Goal: Book appointment/travel/reservation

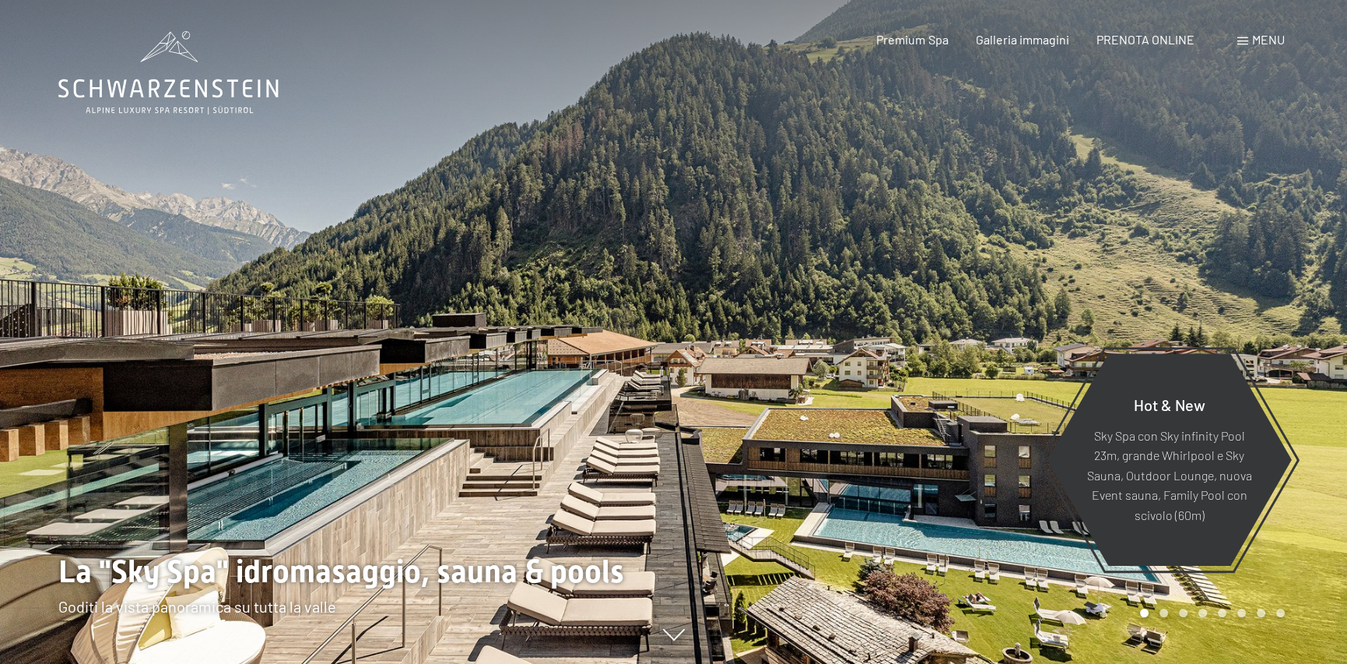
click at [1267, 44] on span "Menu" at bounding box center [1268, 39] width 33 height 15
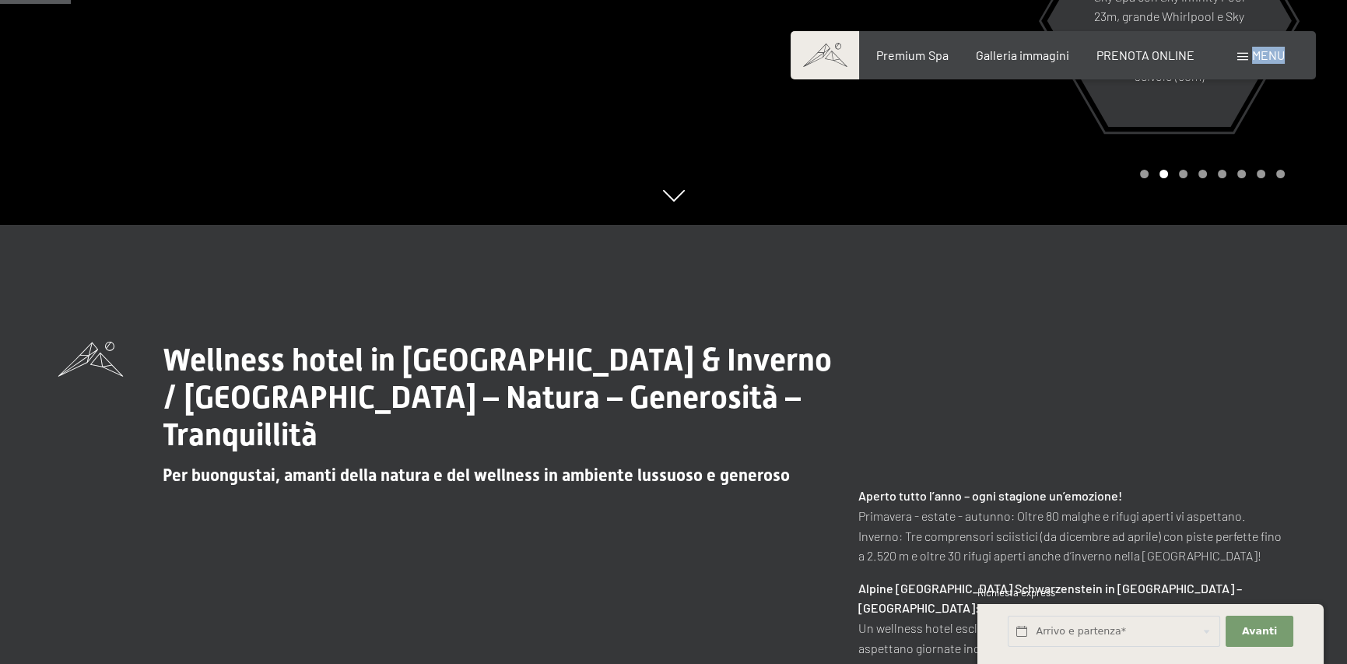
scroll to position [467, 0]
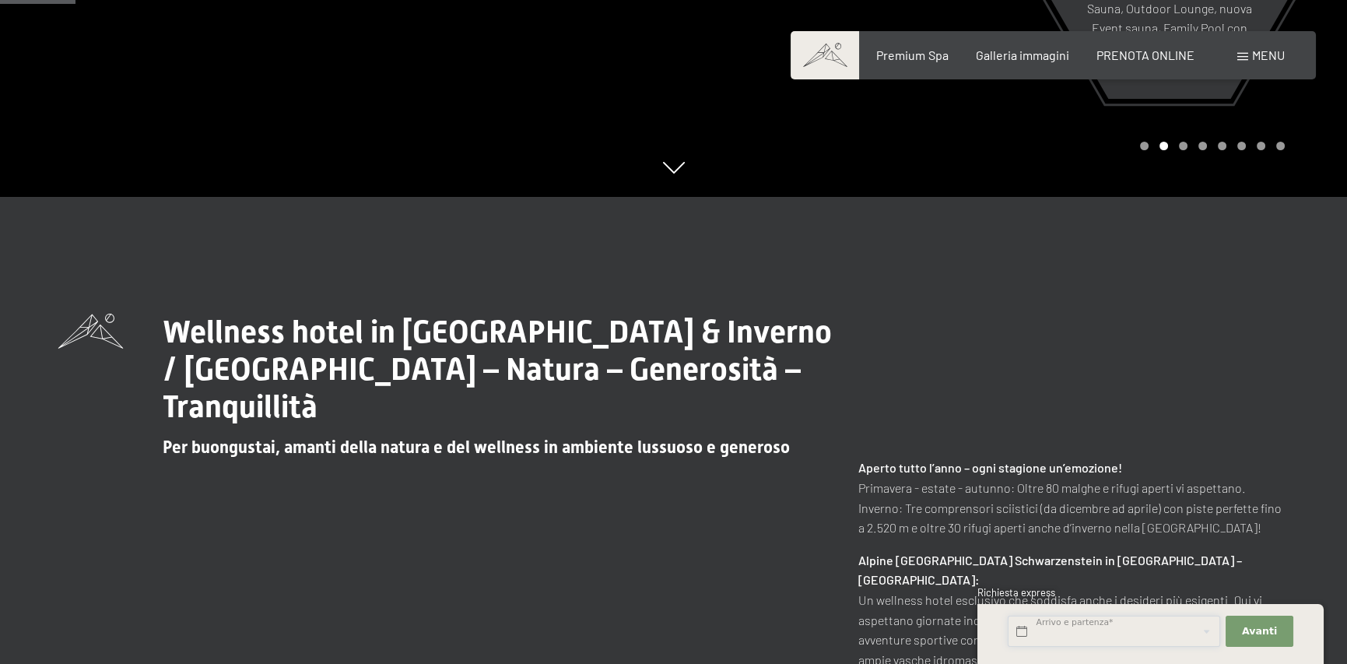
click at [1054, 635] on input "text" at bounding box center [1114, 631] width 212 height 32
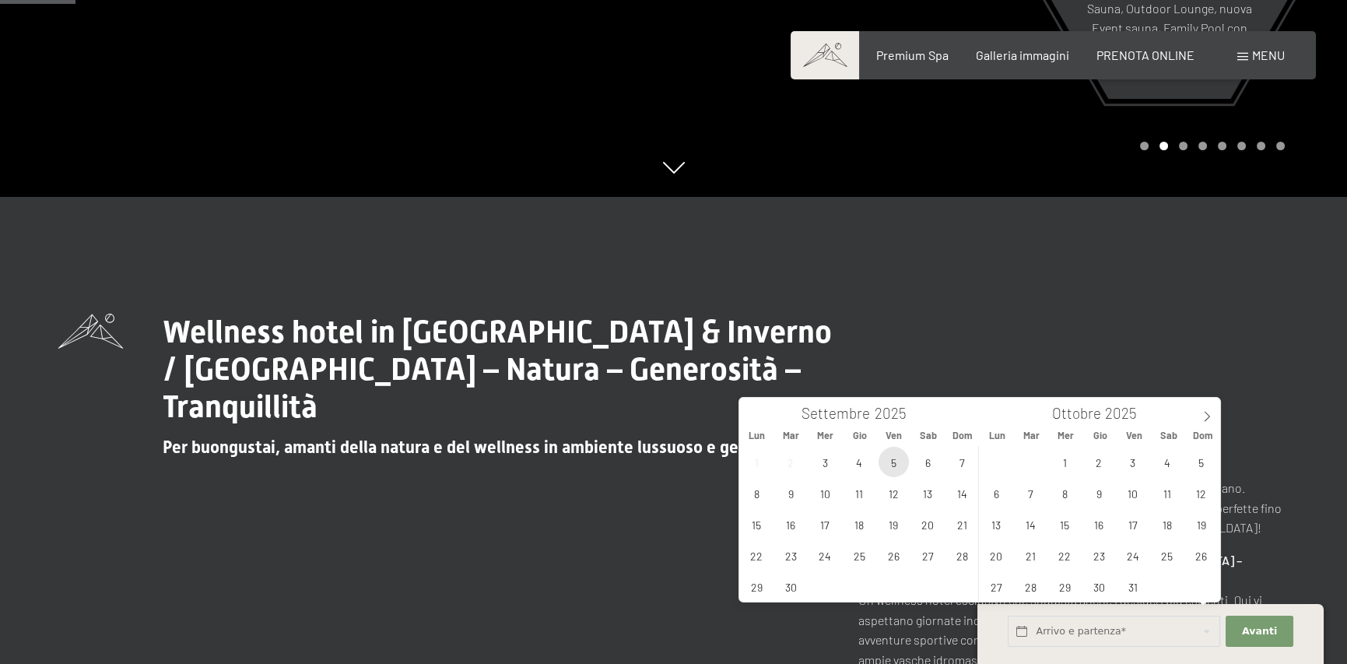
click at [903, 460] on span "5" at bounding box center [893, 462] width 30 height 30
click at [965, 459] on span "7" at bounding box center [961, 462] width 30 height 30
type input "Ven. 05/09/2025 - Dom. 07/09/2025"
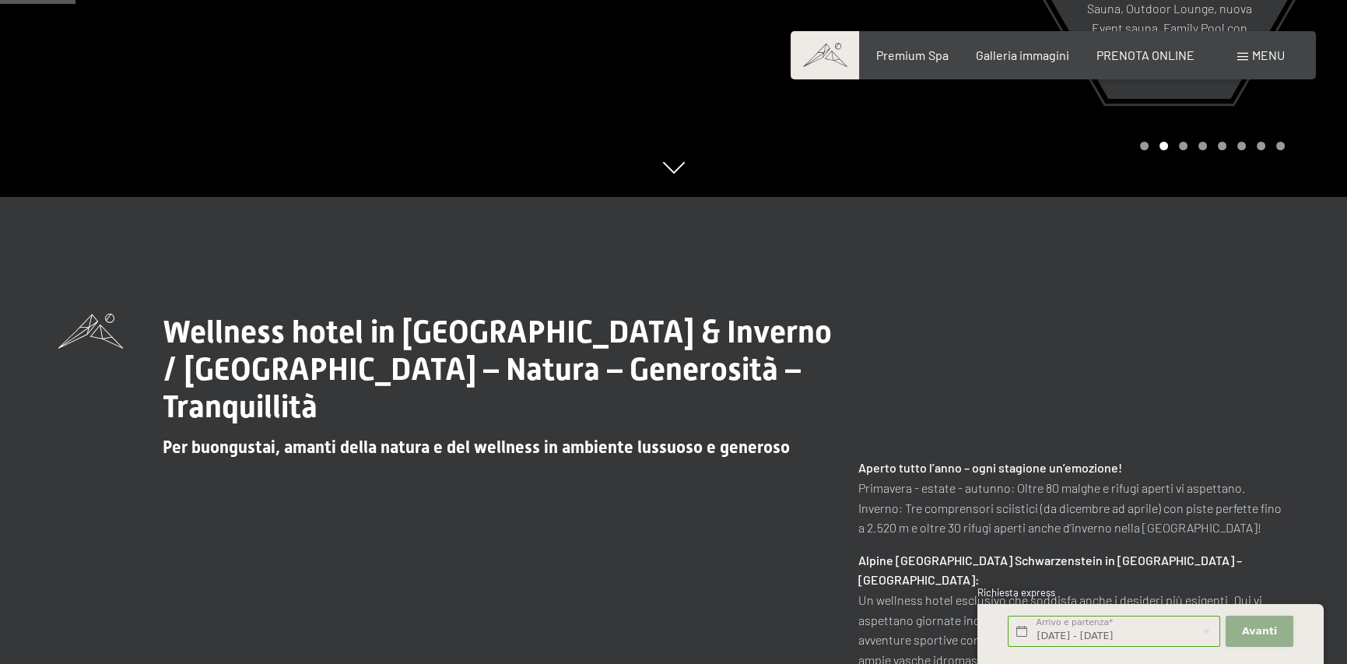
click at [1276, 628] on button "Avanti Nascondere i campi dell'indirizzo" at bounding box center [1259, 631] width 67 height 32
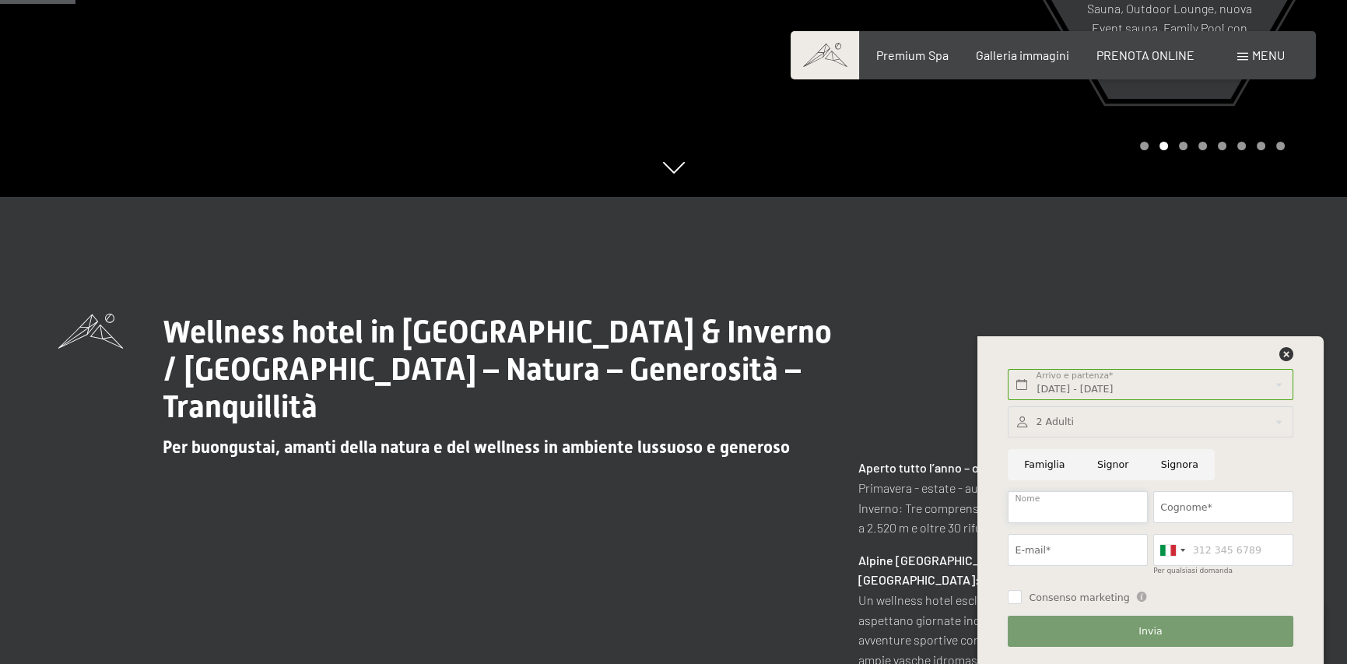
click at [1050, 507] on input "Nome" at bounding box center [1078, 507] width 140 height 32
click at [1201, 498] on input "Cognome*" at bounding box center [1223, 507] width 140 height 32
type input "MASCHIO"
click at [1117, 552] on input "E-mail*" at bounding box center [1078, 550] width 140 height 32
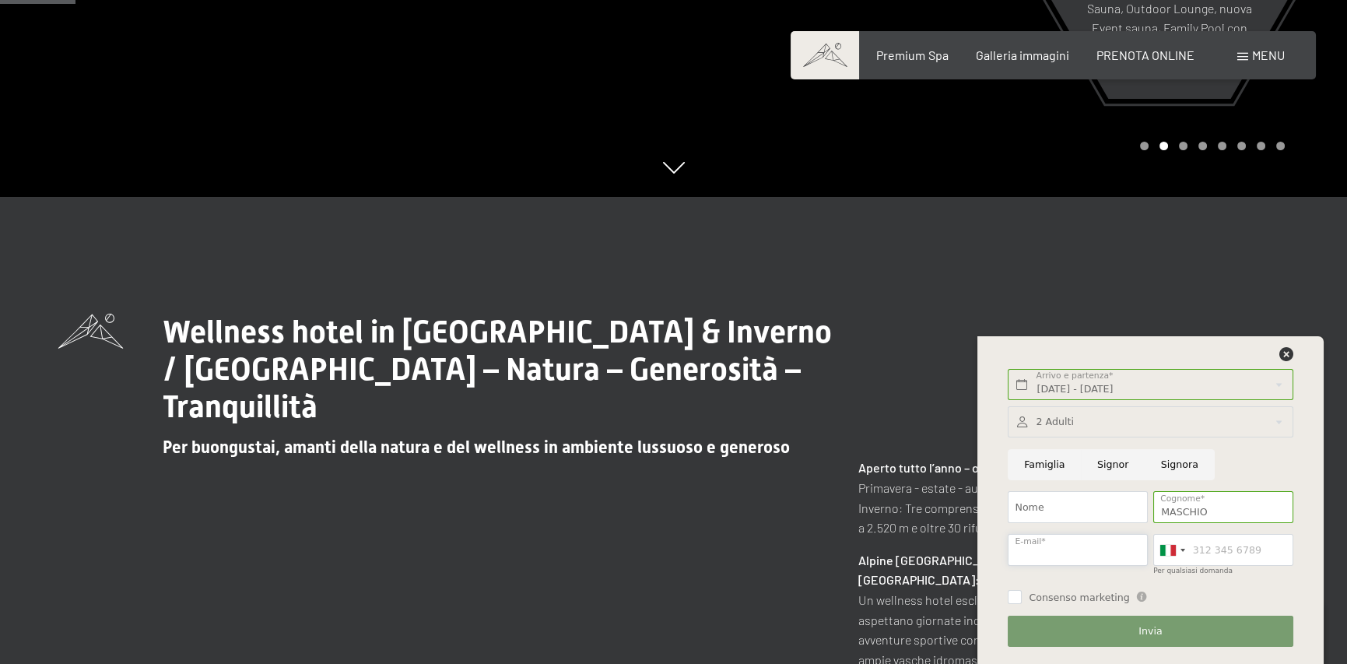
type input "fmaschio98@gmail.com"
click at [1090, 626] on button "Invia" at bounding box center [1150, 631] width 285 height 32
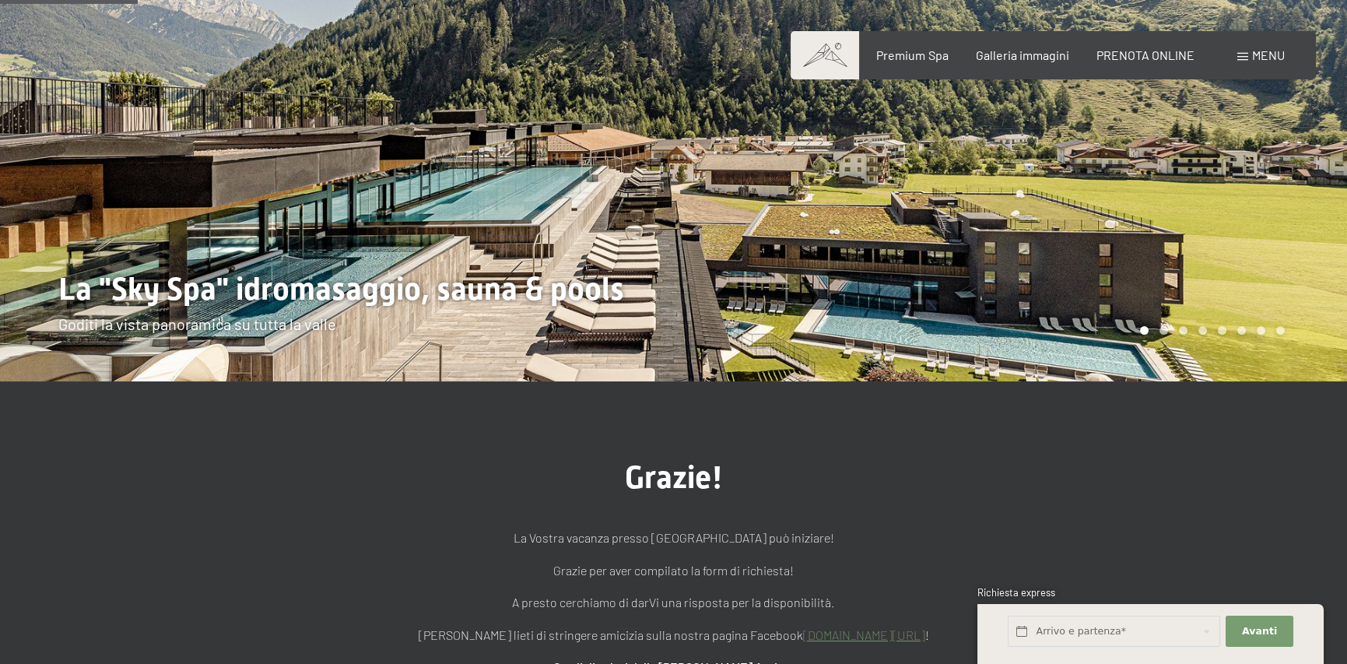
scroll to position [156, 0]
